Goal: Navigation & Orientation: Find specific page/section

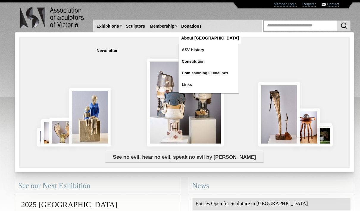
click at [221, 33] on link "About [GEOGRAPHIC_DATA]" at bounding box center [210, 38] width 62 height 11
click at [219, 45] on link "ASV History" at bounding box center [209, 50] width 60 height 11
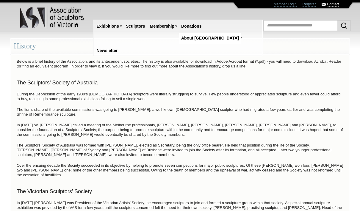
click at [334, 5] on link "Contact" at bounding box center [333, 4] width 12 height 4
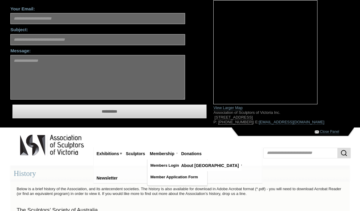
scroll to position [29, 0]
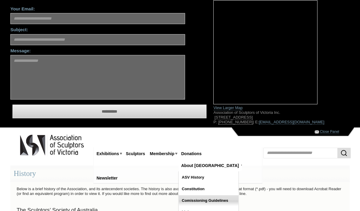
click at [233, 196] on link "Comissioning Guidelines" at bounding box center [209, 201] width 60 height 11
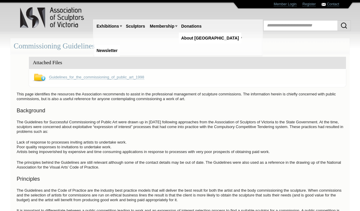
click at [120, 45] on link "Newsletter" at bounding box center [107, 50] width 26 height 11
